Goal: Task Accomplishment & Management: Complete application form

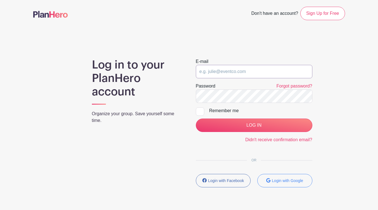
click at [232, 73] on input "email" at bounding box center [254, 71] width 117 height 13
type input "community@banffpride.ca"
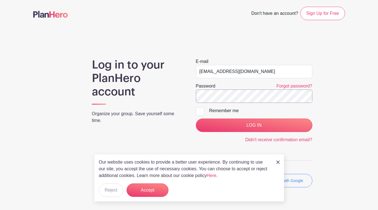
click at [196, 118] on input "LOG IN" at bounding box center [254, 124] width 117 height 13
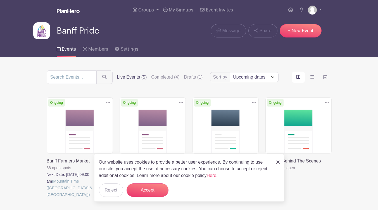
click at [278, 162] on img at bounding box center [277, 161] width 3 height 3
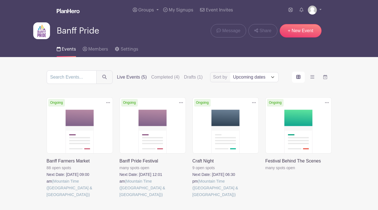
click at [120, 198] on link at bounding box center [120, 198] width 0 height 0
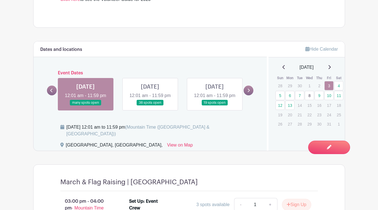
scroll to position [328, 0]
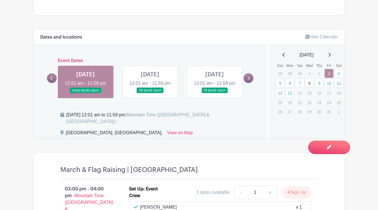
click at [248, 80] on icon at bounding box center [248, 78] width 3 height 4
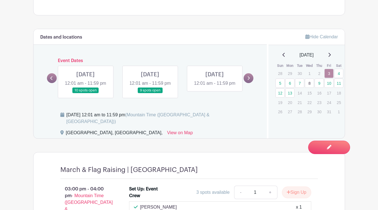
click at [150, 93] on link at bounding box center [150, 93] width 0 height 0
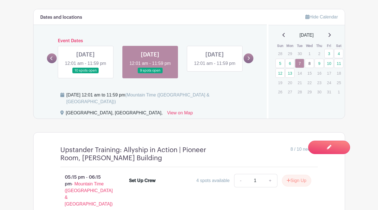
scroll to position [351, 0]
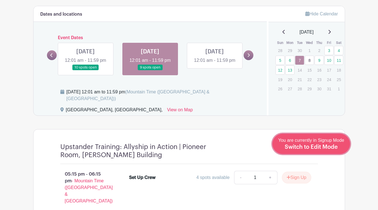
click at [334, 144] on div "You are currently in Signup Mode Switch to Edit Mode" at bounding box center [311, 144] width 66 height 14
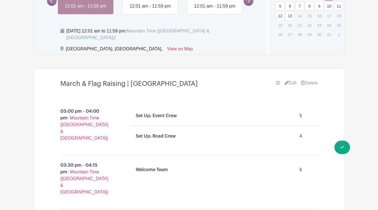
scroll to position [394, 0]
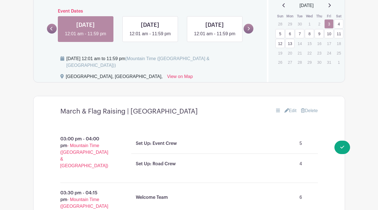
click at [249, 31] on icon at bounding box center [248, 29] width 3 height 4
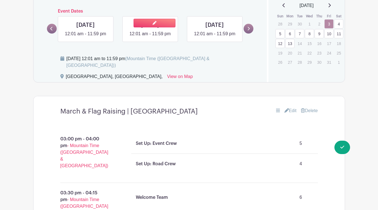
click at [150, 37] on link at bounding box center [150, 37] width 0 height 0
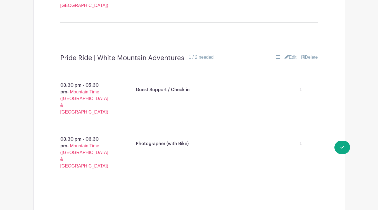
scroll to position [691, 0]
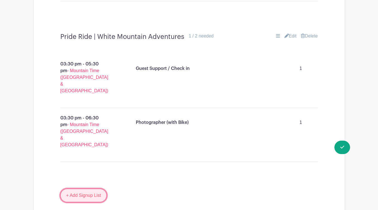
click at [94, 189] on link "+ Add Signup List" at bounding box center [83, 195] width 47 height 13
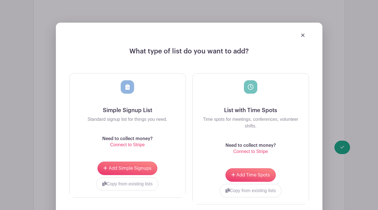
scroll to position [879, 0]
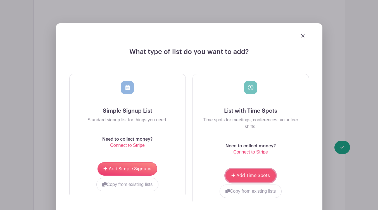
click at [261, 169] on button "Add Time Spots" at bounding box center [250, 175] width 50 height 13
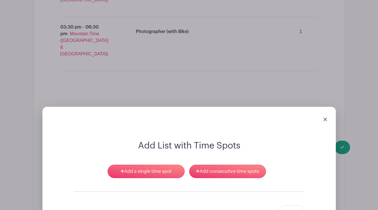
scroll to position [783, 0]
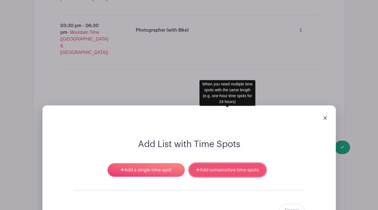
click at [249, 163] on link "Add consecutive time spots" at bounding box center [227, 169] width 77 height 13
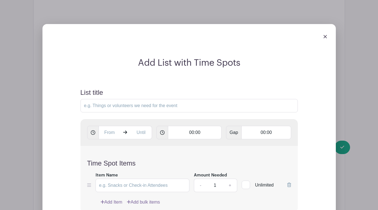
scroll to position [862, 0]
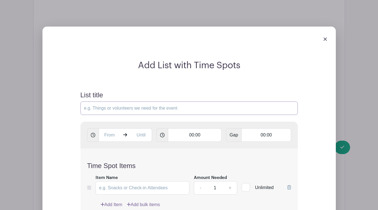
click at [178, 101] on input "List title" at bounding box center [188, 107] width 217 height 13
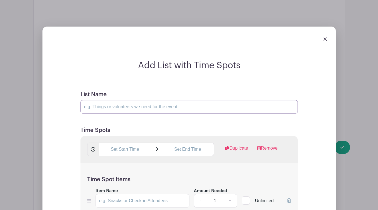
click at [137, 100] on input "List Name" at bounding box center [188, 106] width 217 height 13
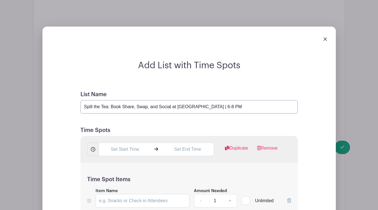
type input "Spill the Tea: Book Share, Swap, and Social at [GEOGRAPHIC_DATA] | 6-8 PM"
click at [130, 143] on input "text" at bounding box center [125, 149] width 53 height 13
click at [108, 105] on icon at bounding box center [108, 107] width 3 height 4
click at [144, 106] on icon at bounding box center [144, 107] width 3 height 4
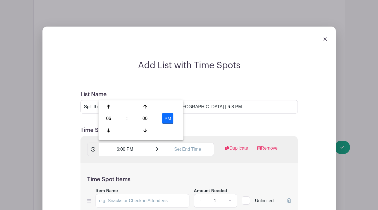
click at [167, 121] on button "PM" at bounding box center [167, 118] width 11 height 11
click at [167, 121] on button "AM" at bounding box center [167, 118] width 11 height 11
click at [113, 130] on div at bounding box center [109, 130] width 18 height 11
type input "5:00 PM"
click at [196, 176] on h5 "Time Spot Items" at bounding box center [189, 179] width 204 height 7
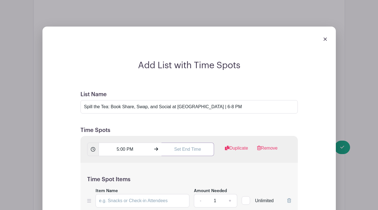
click at [187, 143] on input "text" at bounding box center [188, 149] width 53 height 13
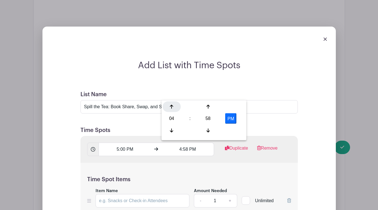
click at [172, 109] on div at bounding box center [172, 106] width 18 height 11
click at [171, 130] on icon at bounding box center [171, 130] width 3 height 4
click at [206, 132] on icon at bounding box center [207, 130] width 3 height 4
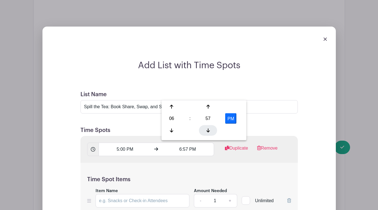
click at [206, 132] on icon at bounding box center [207, 130] width 3 height 4
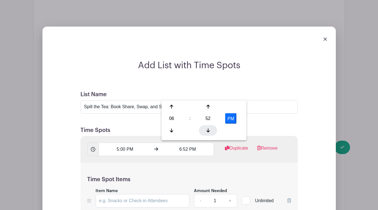
click at [206, 132] on icon at bounding box center [207, 130] width 3 height 4
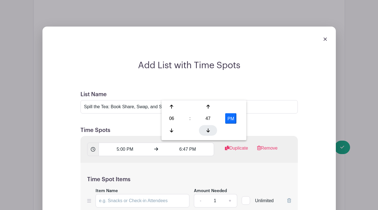
click at [206, 132] on icon at bounding box center [207, 130] width 3 height 4
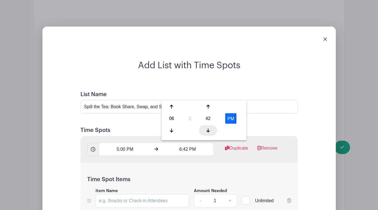
click at [206, 132] on icon at bounding box center [207, 130] width 3 height 4
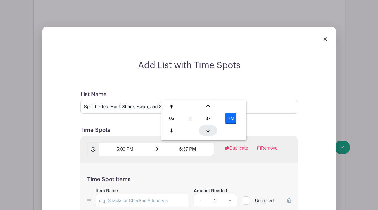
click at [206, 132] on icon at bounding box center [207, 130] width 3 height 4
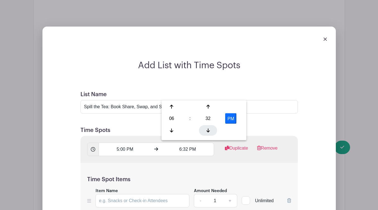
click at [206, 132] on icon at bounding box center [207, 130] width 3 height 4
click at [207, 108] on icon at bounding box center [207, 107] width 3 height 4
click at [264, 163] on div "Time Spot Items Item Name Amount Needed - 1 + Unlimited Add Item Add bulk items" at bounding box center [188, 195] width 217 height 65
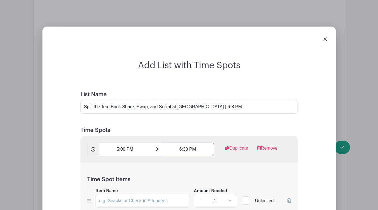
click at [192, 143] on input "6:30 PM" at bounding box center [188, 149] width 53 height 13
click at [288, 163] on div "Time Spot Items Item Name Amount Needed - 1 + Unlimited Add Item Add bulk items" at bounding box center [188, 195] width 217 height 65
click at [193, 143] on input "6:30 PM" at bounding box center [188, 149] width 53 height 13
click at [209, 130] on icon at bounding box center [207, 130] width 3 height 4
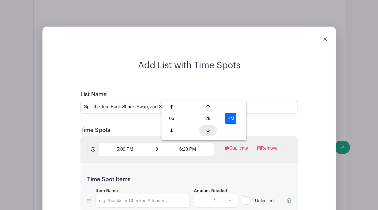
click at [209, 130] on icon at bounding box center [207, 130] width 3 height 4
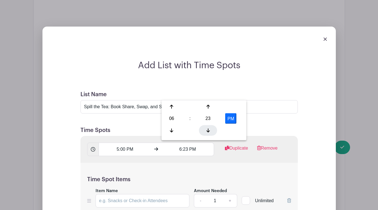
click at [209, 130] on icon at bounding box center [207, 130] width 3 height 4
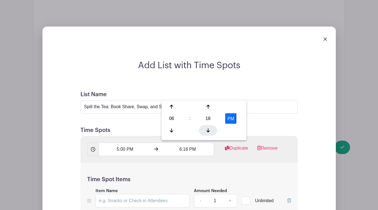
click at [209, 130] on icon at bounding box center [207, 130] width 3 height 4
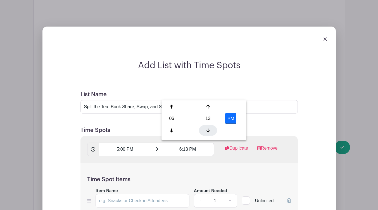
click at [209, 130] on icon at bounding box center [207, 130] width 3 height 4
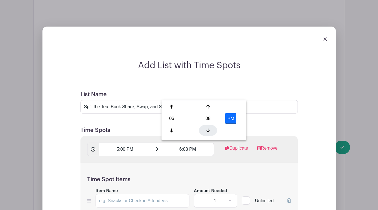
click at [209, 130] on icon at bounding box center [207, 130] width 3 height 4
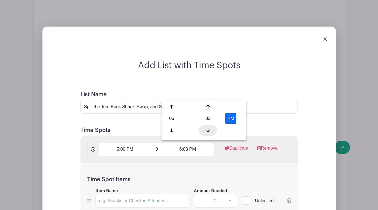
click at [209, 130] on icon at bounding box center [207, 130] width 3 height 4
click at [269, 163] on div "Time Spot Items Item Name Amount Needed - 1 + Unlimited Add Item Add bulk items" at bounding box center [188, 195] width 217 height 65
click at [188, 143] on input "6:00 PM" at bounding box center [188, 149] width 53 height 13
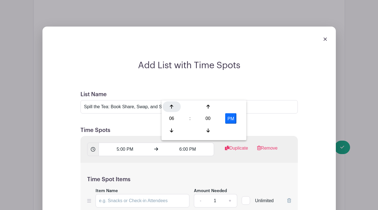
click at [174, 105] on div at bounding box center [172, 106] width 18 height 11
type input "7:00 PM"
click at [265, 163] on div "Time Spot Items Item Name Amount Needed - 1 + Unlimited Add Item Add bulk items" at bounding box center [188, 195] width 217 height 65
click at [150, 194] on input "Item Name" at bounding box center [143, 200] width 94 height 13
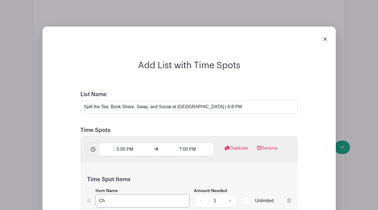
type input "C"
type input "Set up / Welcome"
click at [233, 194] on link "+" at bounding box center [230, 200] width 14 height 13
type input "3"
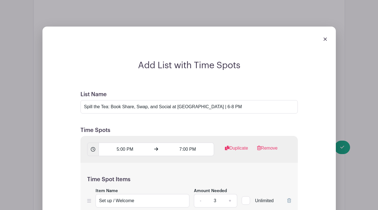
type input "O"
type input "P"
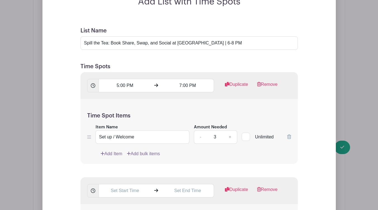
scroll to position [939, 0]
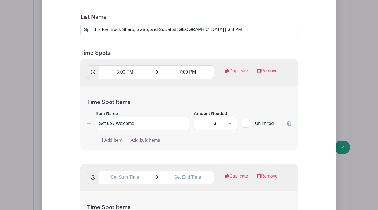
type input "S"
type input "Take"
click at [191, 65] on input "7:00 PM" at bounding box center [188, 71] width 53 height 13
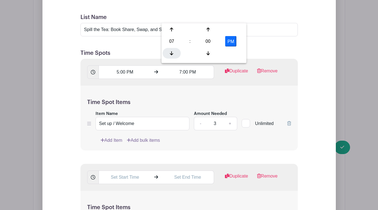
click at [174, 54] on div at bounding box center [172, 53] width 18 height 11
click at [208, 31] on icon at bounding box center [207, 30] width 3 height 4
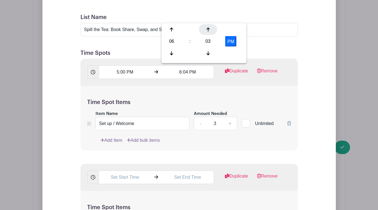
click at [208, 31] on icon at bounding box center [207, 30] width 3 height 4
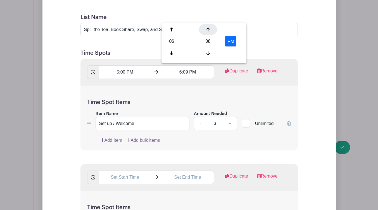
click at [208, 31] on icon at bounding box center [207, 30] width 3 height 4
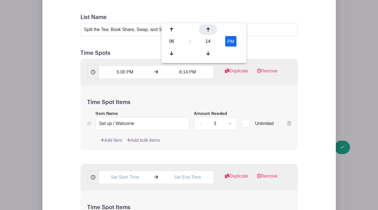
click at [208, 31] on icon at bounding box center [207, 30] width 3 height 4
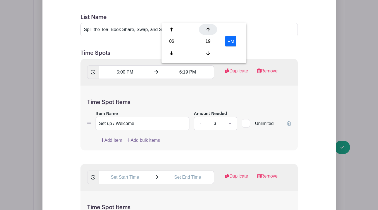
click at [208, 31] on icon at bounding box center [207, 30] width 3 height 4
click at [259, 99] on h5 "Time Spot Items" at bounding box center [189, 102] width 204 height 7
click at [187, 65] on input "6:21 PM" at bounding box center [188, 71] width 53 height 13
click at [171, 26] on div at bounding box center [172, 29] width 18 height 11
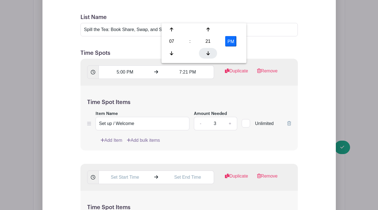
click at [212, 54] on div at bounding box center [208, 53] width 18 height 11
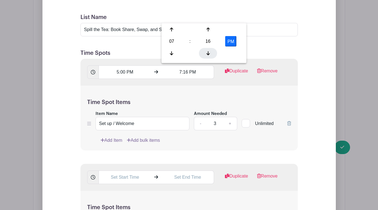
click at [212, 54] on div at bounding box center [208, 53] width 18 height 11
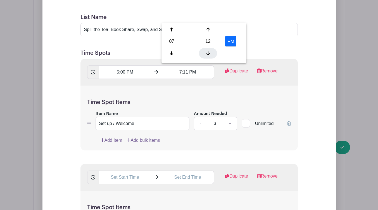
click at [212, 54] on div at bounding box center [208, 53] width 18 height 11
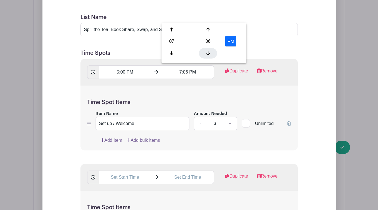
click at [212, 54] on div at bounding box center [208, 53] width 18 height 11
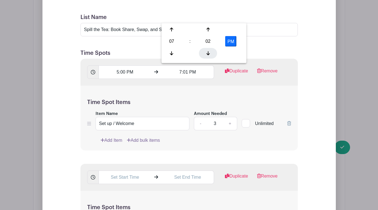
click at [212, 54] on div at bounding box center [208, 53] width 18 height 11
click at [170, 30] on icon at bounding box center [171, 29] width 3 height 4
click at [207, 27] on icon at bounding box center [207, 29] width 3 height 4
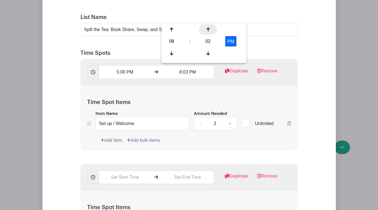
click at [207, 27] on icon at bounding box center [207, 29] width 3 height 4
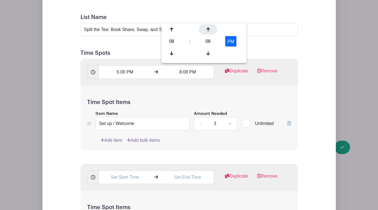
click at [207, 27] on icon at bounding box center [207, 29] width 3 height 4
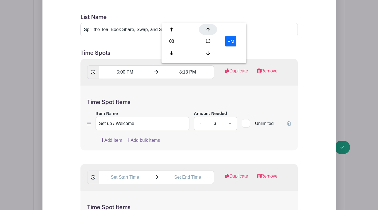
click at [207, 27] on icon at bounding box center [207, 29] width 3 height 4
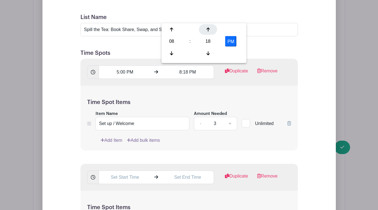
click at [207, 27] on icon at bounding box center [207, 29] width 3 height 4
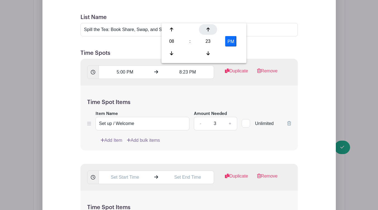
click at [207, 27] on icon at bounding box center [207, 29] width 3 height 4
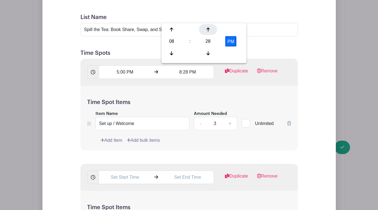
click at [207, 27] on icon at bounding box center [207, 29] width 3 height 4
type input "8:30 PM"
click at [269, 99] on h5 "Time Spot Items" at bounding box center [189, 102] width 204 height 7
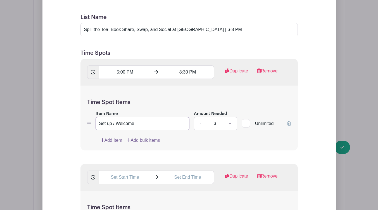
click at [143, 117] on input "Set up / Welcome" at bounding box center [143, 123] width 94 height 13
type input "Set up / Welcome/ Tear Down"
click at [231, 117] on link "+" at bounding box center [230, 123] width 14 height 13
type input "4"
click at [113, 170] on input "text" at bounding box center [125, 176] width 53 height 13
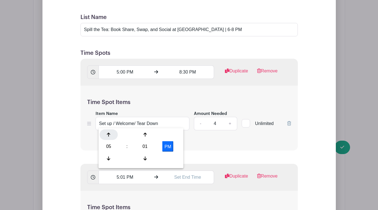
click at [107, 139] on div at bounding box center [109, 134] width 18 height 11
click at [147, 155] on div at bounding box center [145, 158] width 18 height 11
type input "6:00 PM"
click at [190, 170] on input "text" at bounding box center [188, 176] width 53 height 13
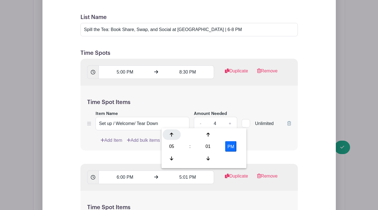
click at [171, 136] on icon at bounding box center [171, 134] width 3 height 4
click at [172, 135] on icon at bounding box center [171, 135] width 3 height 4
click at [173, 134] on icon at bounding box center [171, 134] width 3 height 4
click at [206, 158] on div at bounding box center [208, 158] width 18 height 11
type input "8:00 PM"
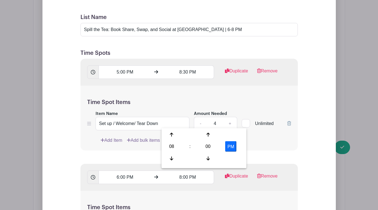
type input "T"
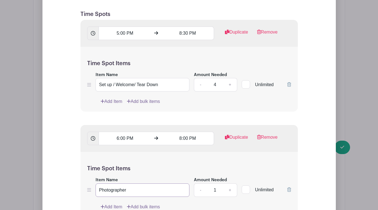
scroll to position [1006, 0]
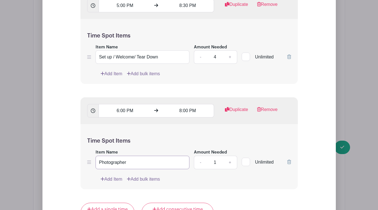
type input "Photographer"
click at [107, 176] on link "Add Item" at bounding box center [112, 179] width 22 height 7
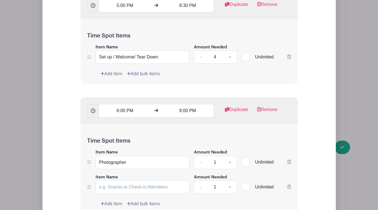
click at [289, 184] on icon at bounding box center [289, 186] width 4 height 4
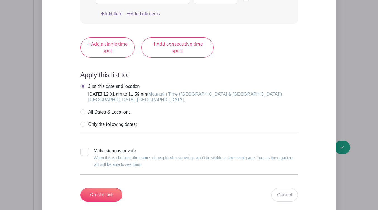
scroll to position [1162, 0]
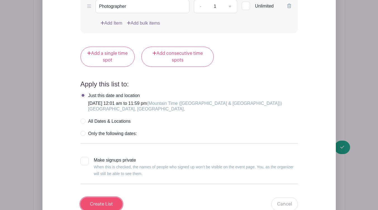
click at [111, 197] on input "Create List" at bounding box center [101, 203] width 42 height 13
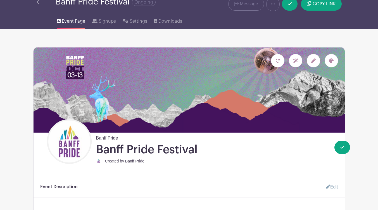
scroll to position [0, 0]
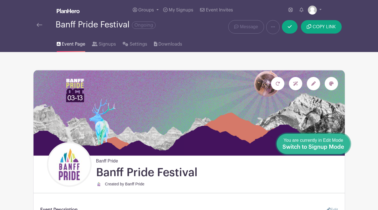
click at [339, 150] on div "You are currently in Edit Mode Switch to Signup Mode" at bounding box center [314, 144] width 62 height 14
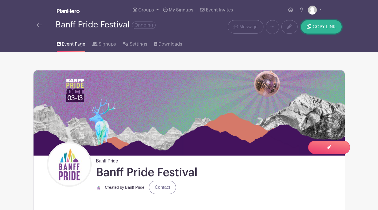
click at [311, 27] on icon "submit" at bounding box center [309, 26] width 4 height 4
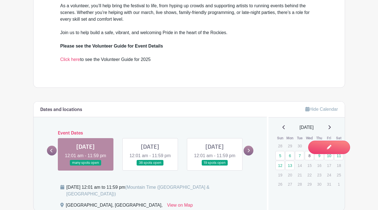
scroll to position [295, 0]
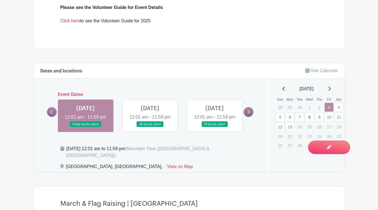
click at [249, 114] on icon at bounding box center [248, 112] width 3 height 4
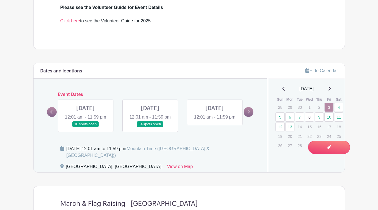
click at [249, 114] on icon at bounding box center [248, 112] width 3 height 4
click at [150, 127] on link at bounding box center [150, 127] width 0 height 0
